Goal: Transaction & Acquisition: Download file/media

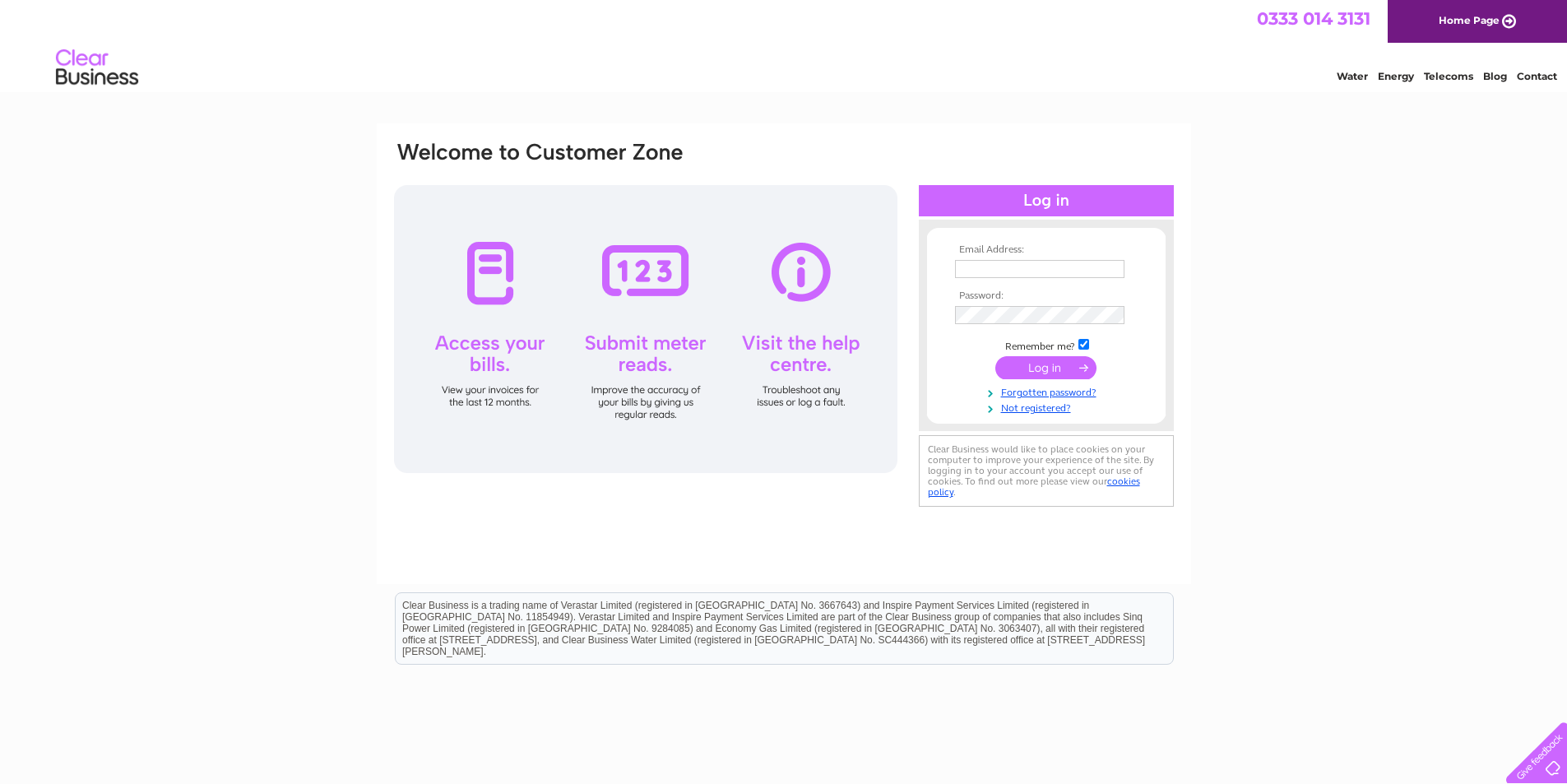
click at [988, 272] on input "text" at bounding box center [1040, 268] width 169 height 18
type input "noelm@stockbourne.co.uk"
click at [995, 358] on input "submit" at bounding box center [1046, 369] width 101 height 23
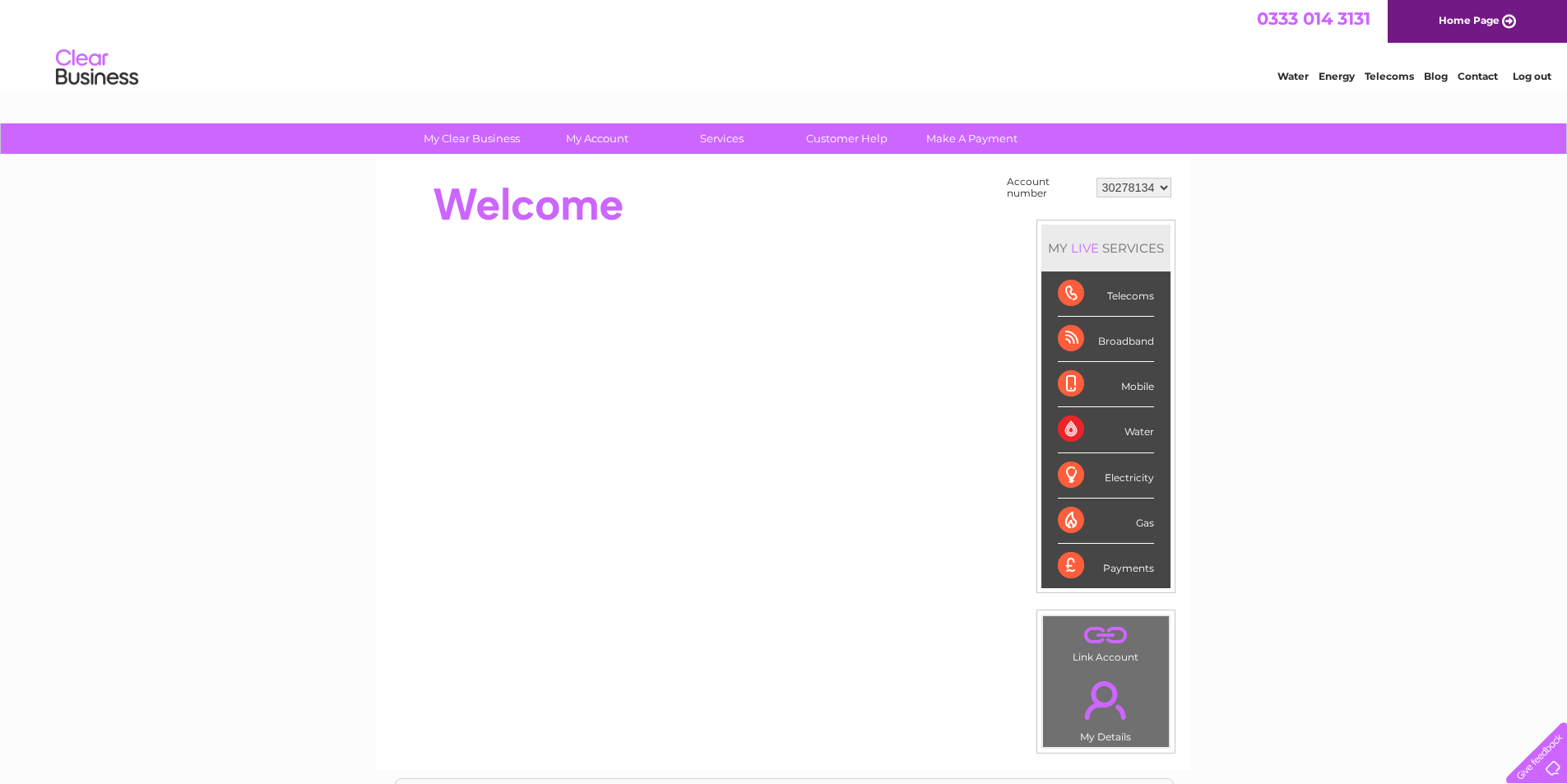
click at [1098, 196] on select "30278134 30298034 30315166" at bounding box center [1135, 187] width 75 height 20
select select "30315166"
click at [1097, 178] on select "30278134 30298034 30315166" at bounding box center [1135, 187] width 75 height 20
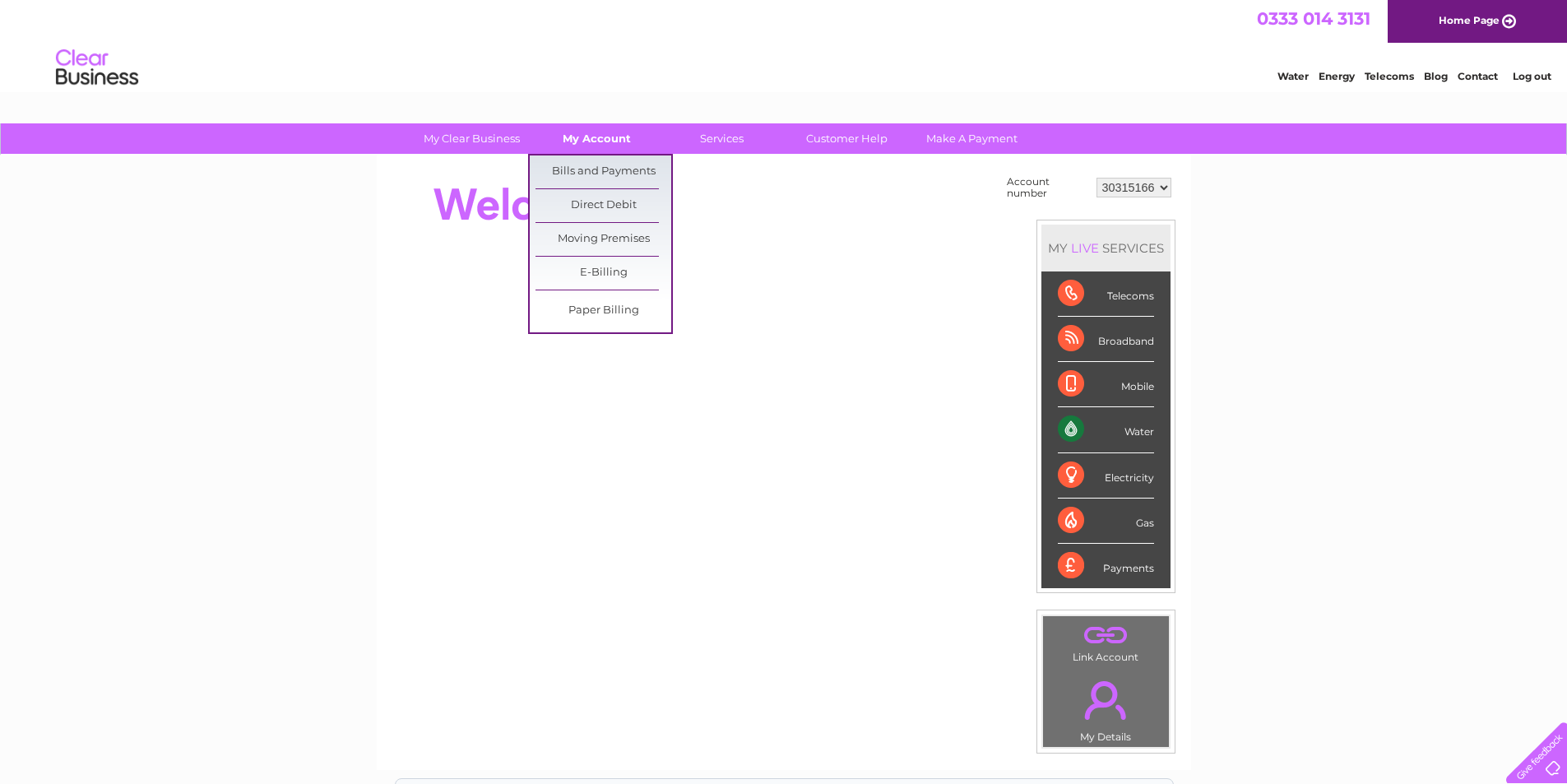
click at [604, 128] on link "My Account" at bounding box center [596, 138] width 136 height 31
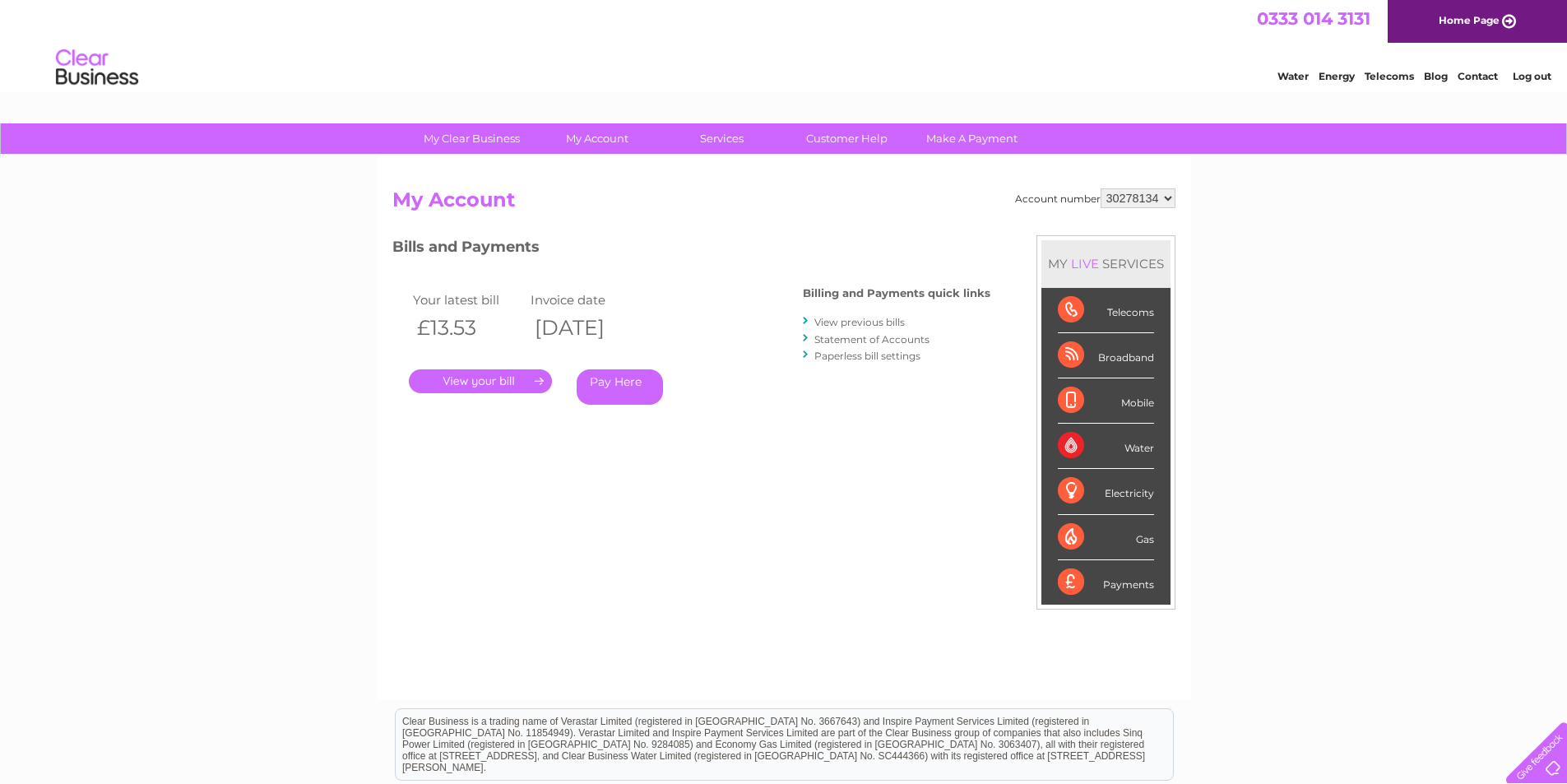
click at [866, 333] on link "Statement of Accounts" at bounding box center [872, 339] width 115 height 12
click at [866, 322] on link "View previous bills" at bounding box center [860, 322] width 91 height 12
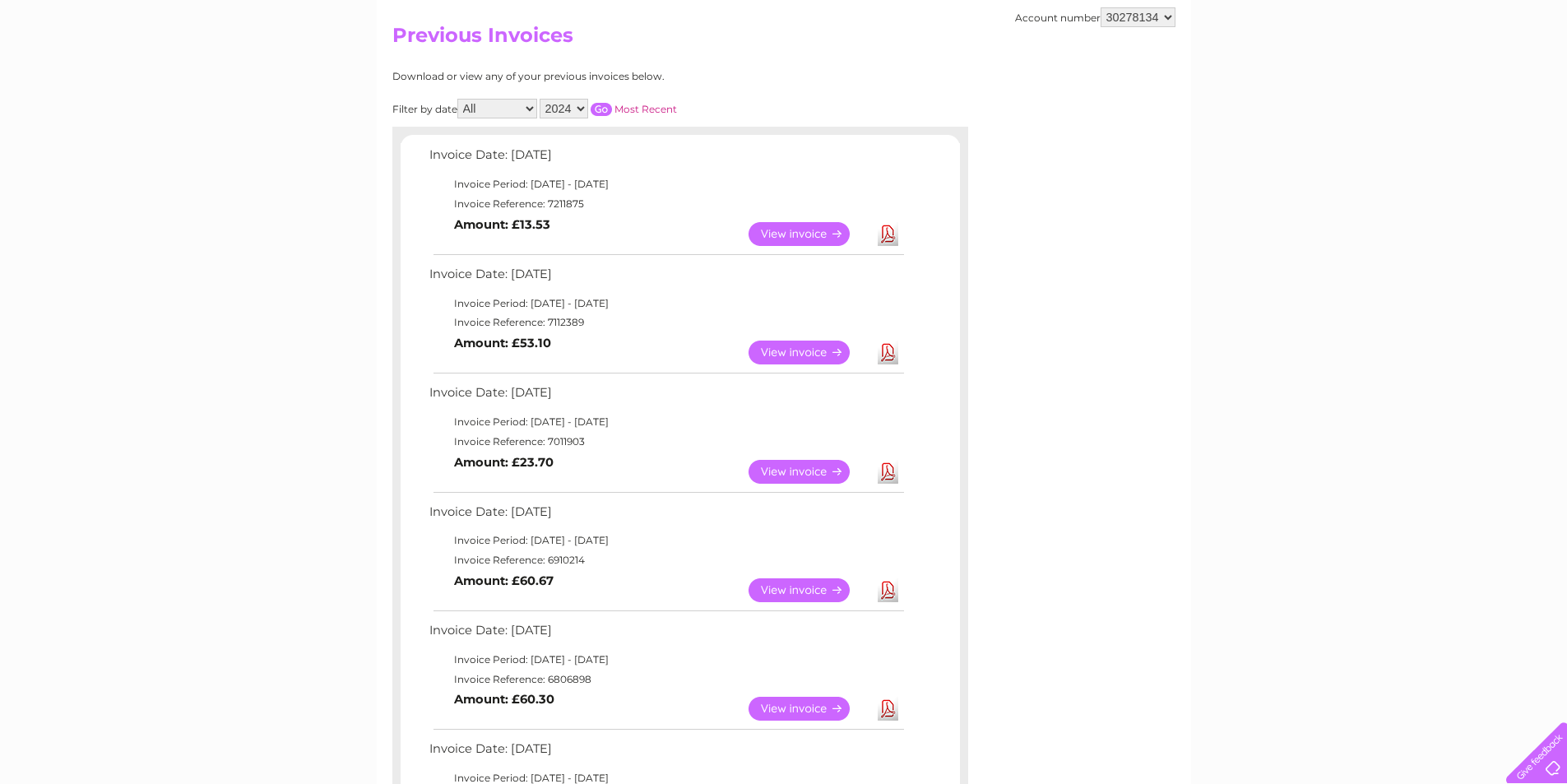
scroll to position [82, 0]
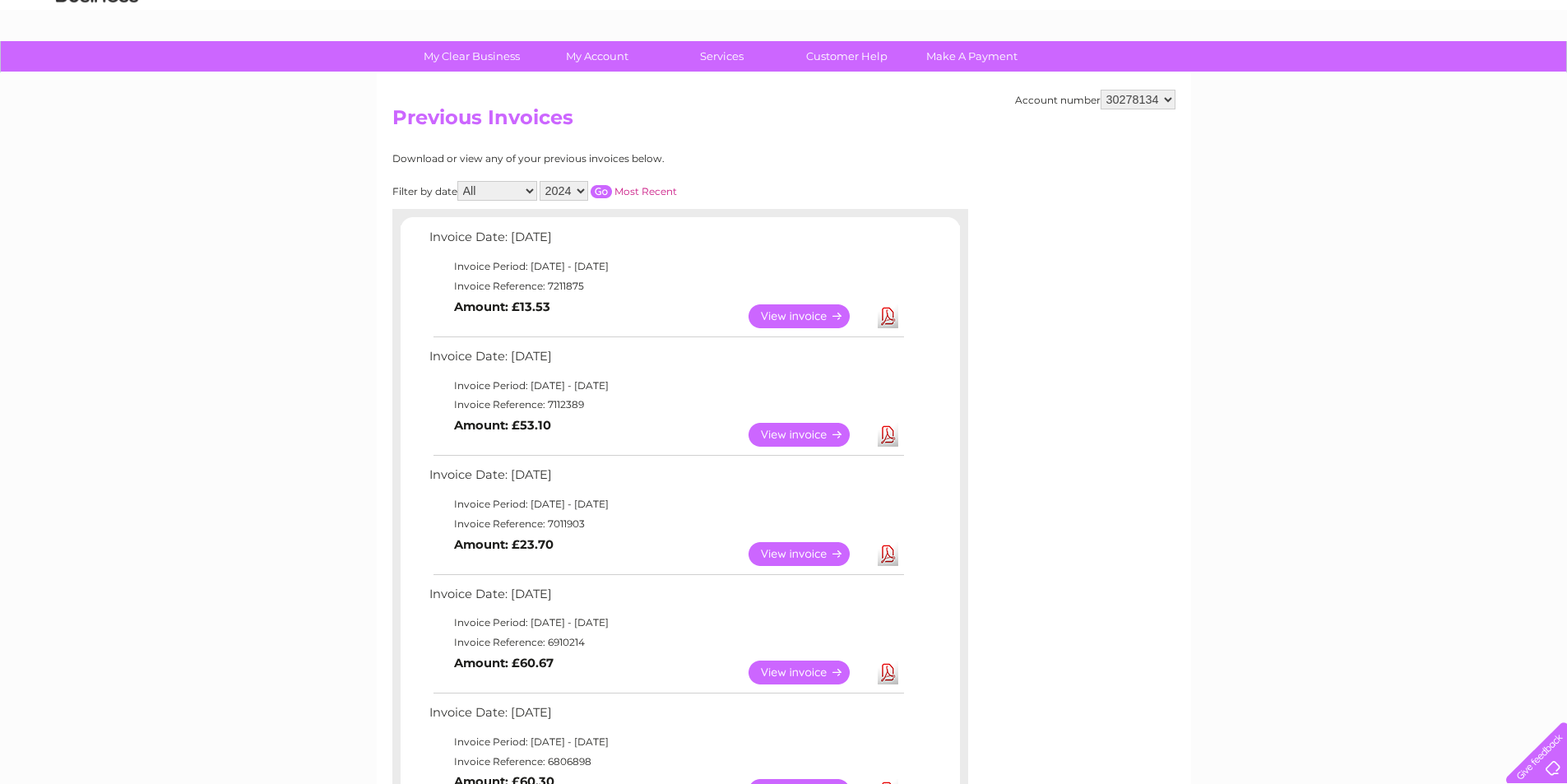
click at [784, 307] on link "View" at bounding box center [809, 316] width 121 height 24
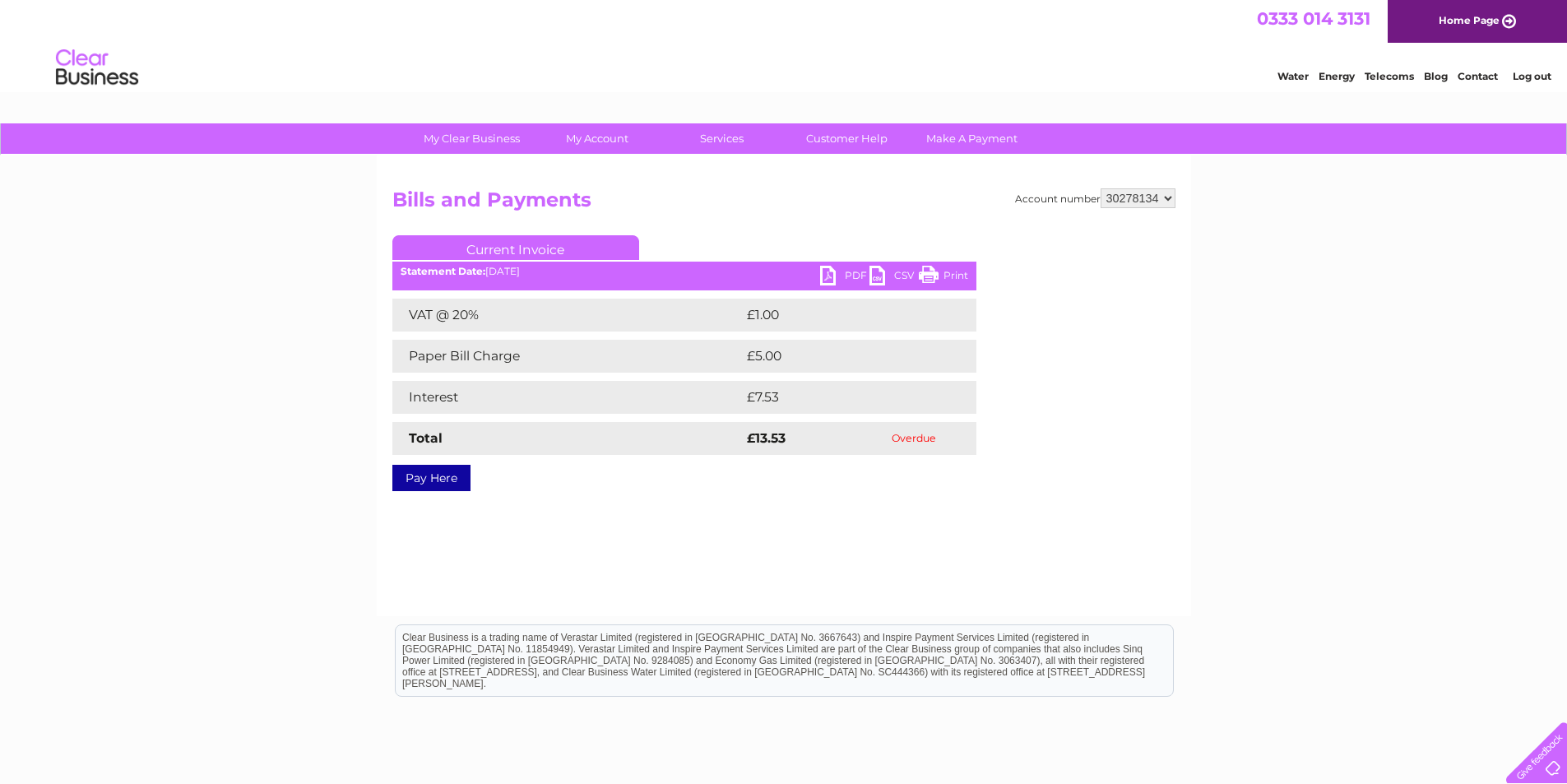
click at [1143, 192] on select "30278134 30298034 30315166" at bounding box center [1138, 197] width 75 height 20
select select "30315166"
click at [1100, 188] on select "30278134 30298034 30315166" at bounding box center [1138, 197] width 75 height 20
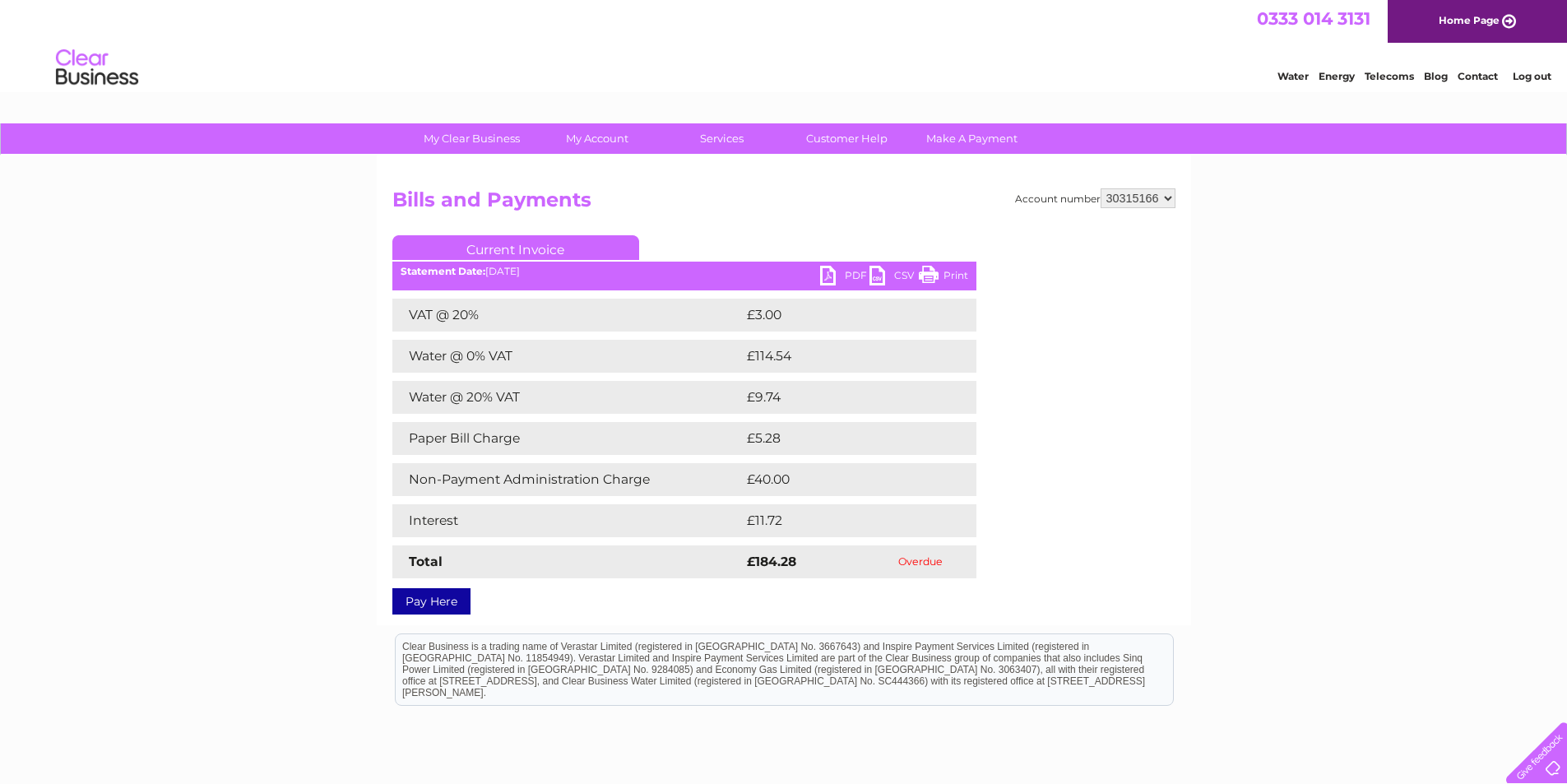
click at [848, 266] on link "PDF" at bounding box center [845, 278] width 50 height 24
click at [861, 277] on link "PDF" at bounding box center [845, 278] width 50 height 24
click at [850, 133] on link "Customer Help" at bounding box center [847, 138] width 136 height 31
click at [857, 274] on link "PDF" at bounding box center [845, 278] width 50 height 24
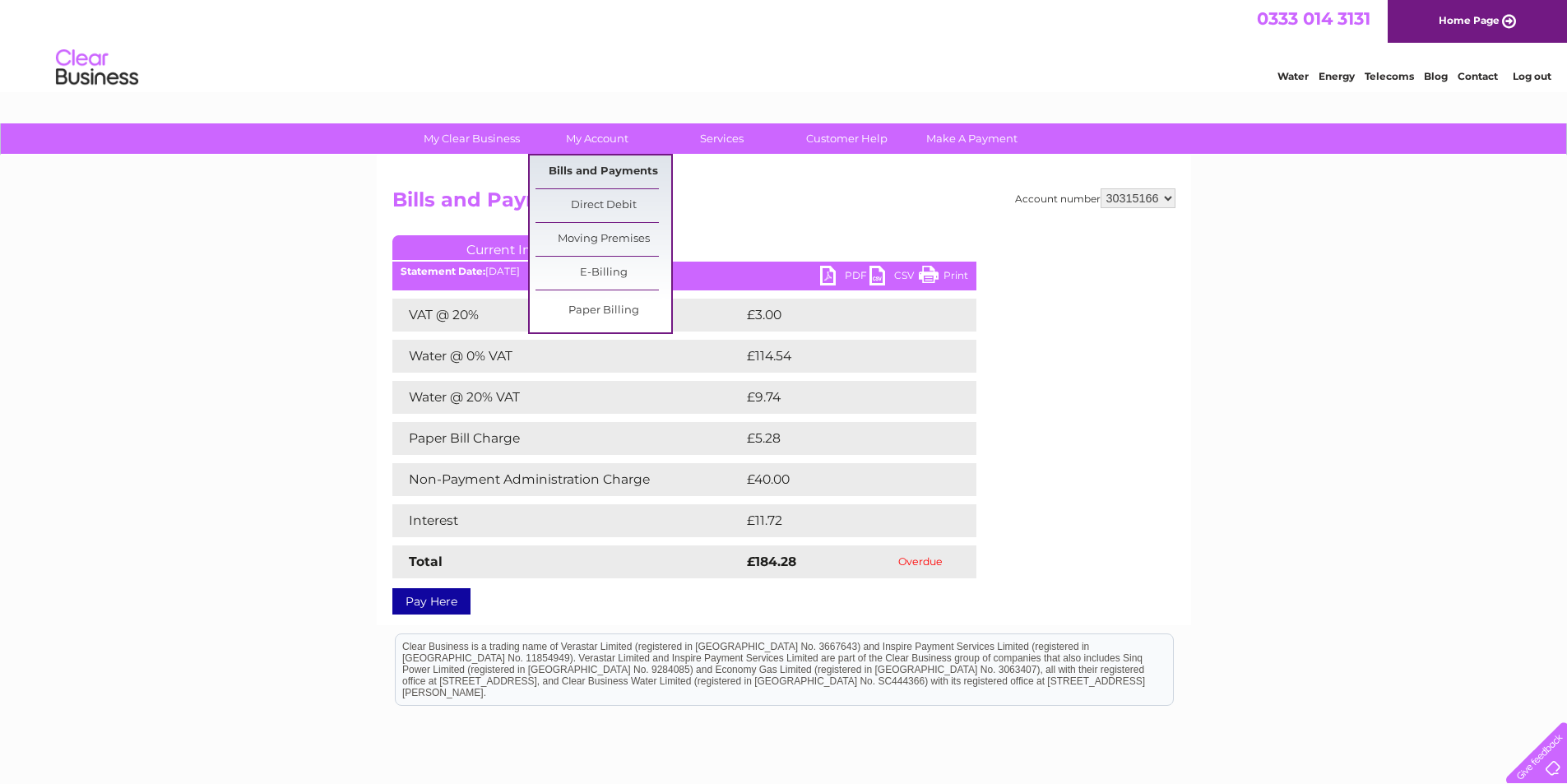
click at [594, 166] on link "Bills and Payments" at bounding box center [603, 172] width 136 height 33
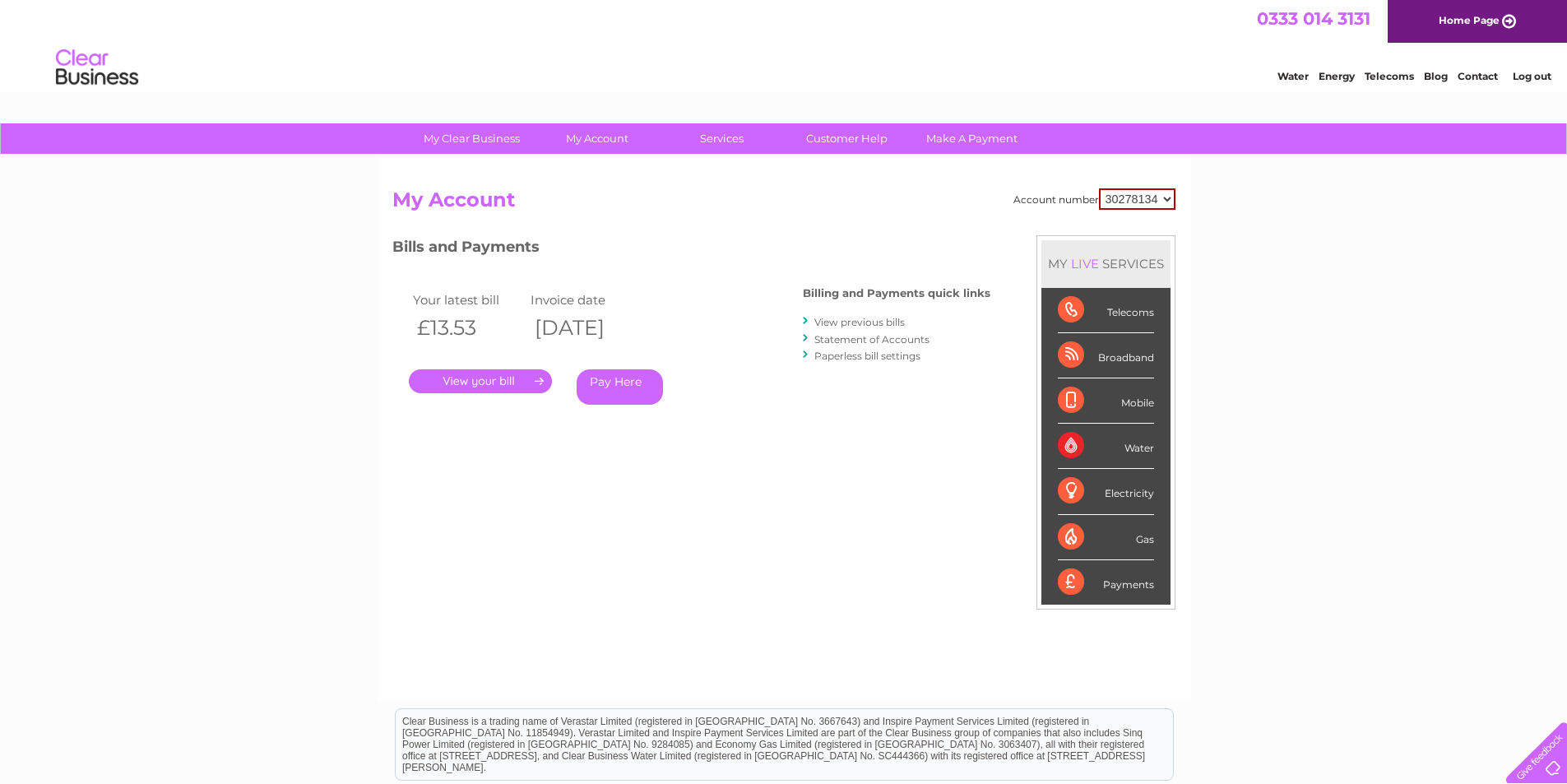
click at [1142, 190] on select "30278134 30298034 30315166" at bounding box center [1137, 198] width 77 height 21
select select "30315166"
click at [1099, 188] on select "30278134 30298034 30315166" at bounding box center [1137, 198] width 77 height 21
click at [857, 318] on link "View previous bills" at bounding box center [860, 322] width 91 height 12
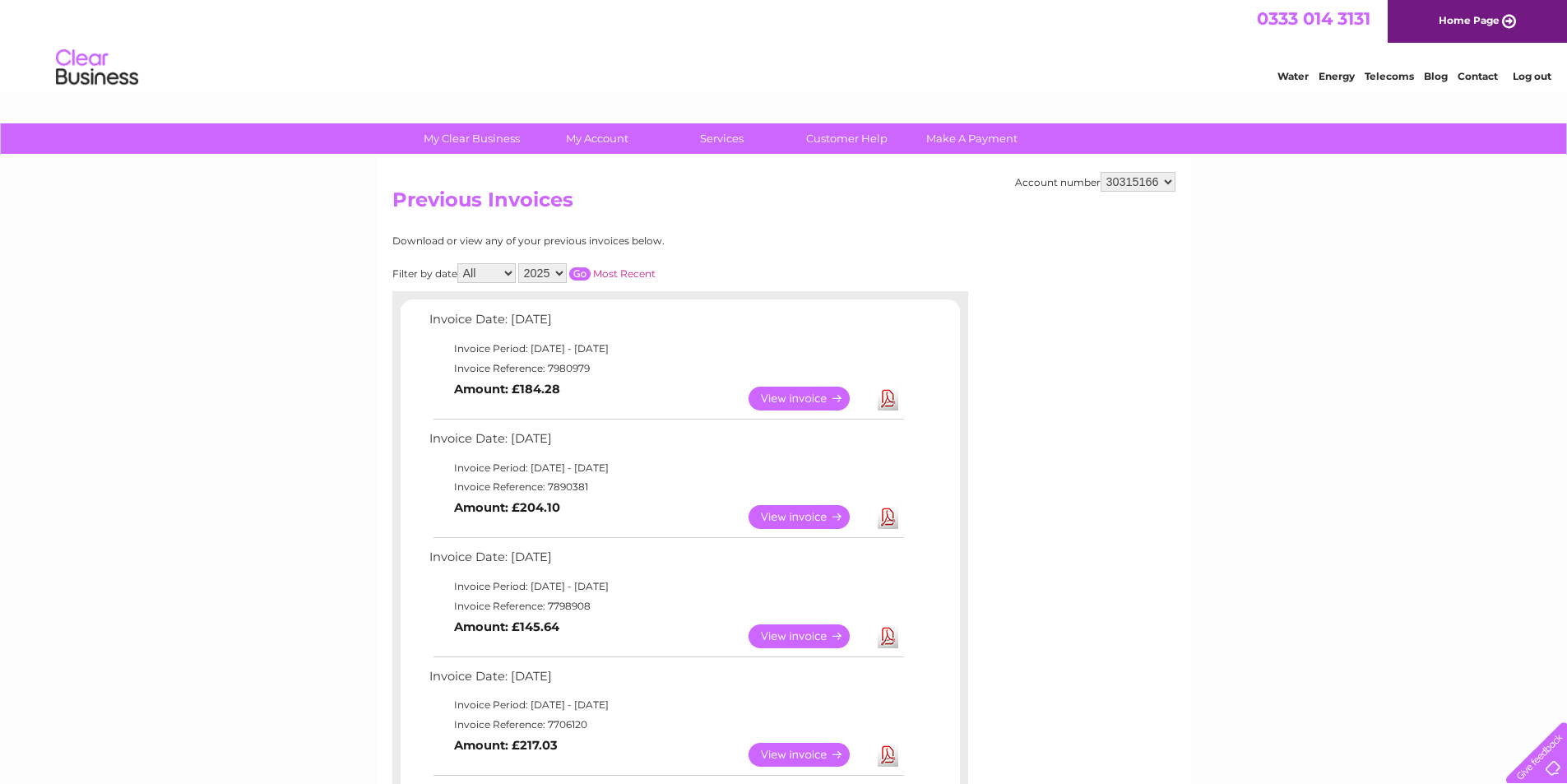
scroll to position [607, 0]
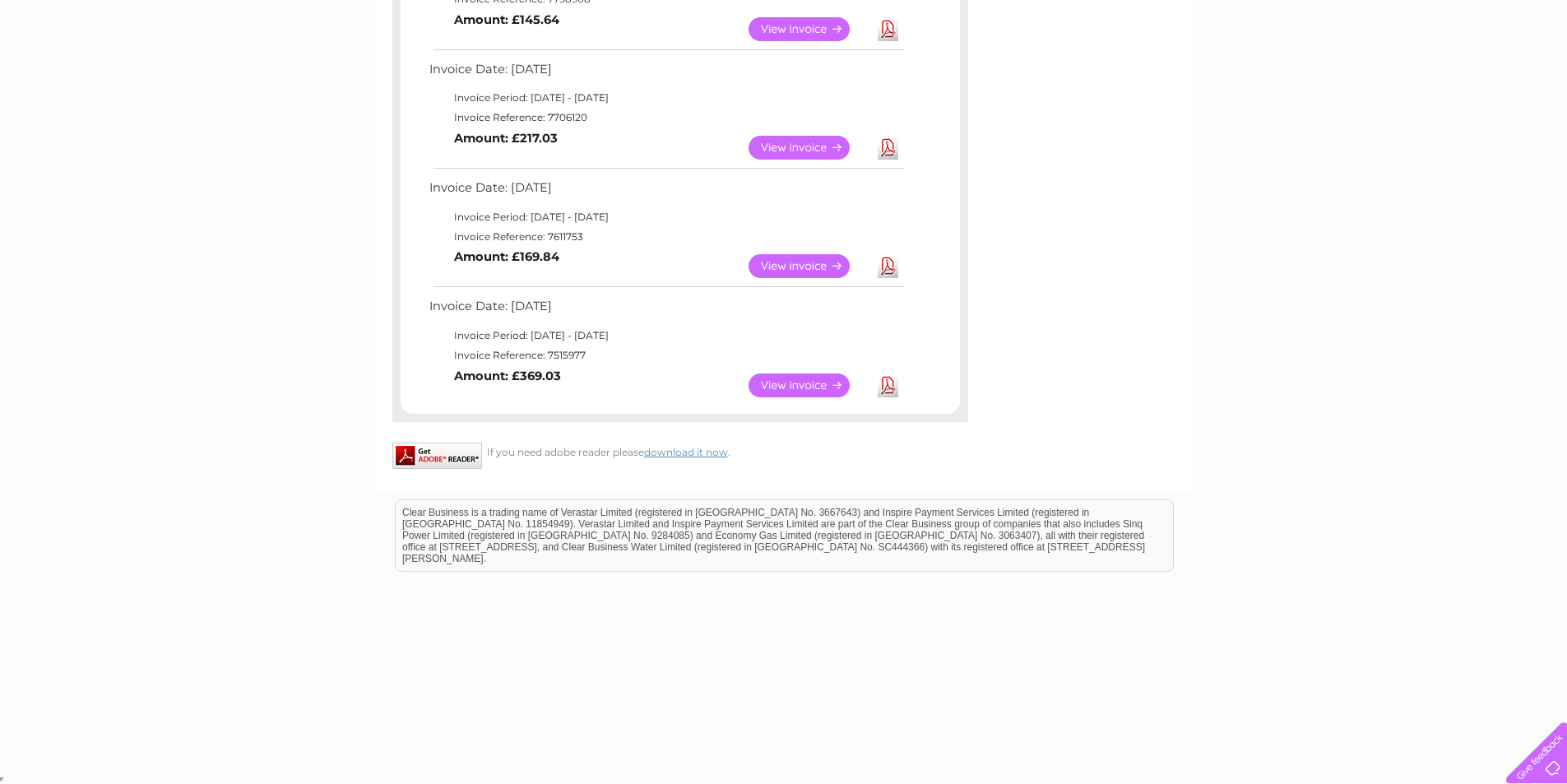
click at [785, 380] on link "View" at bounding box center [809, 385] width 121 height 24
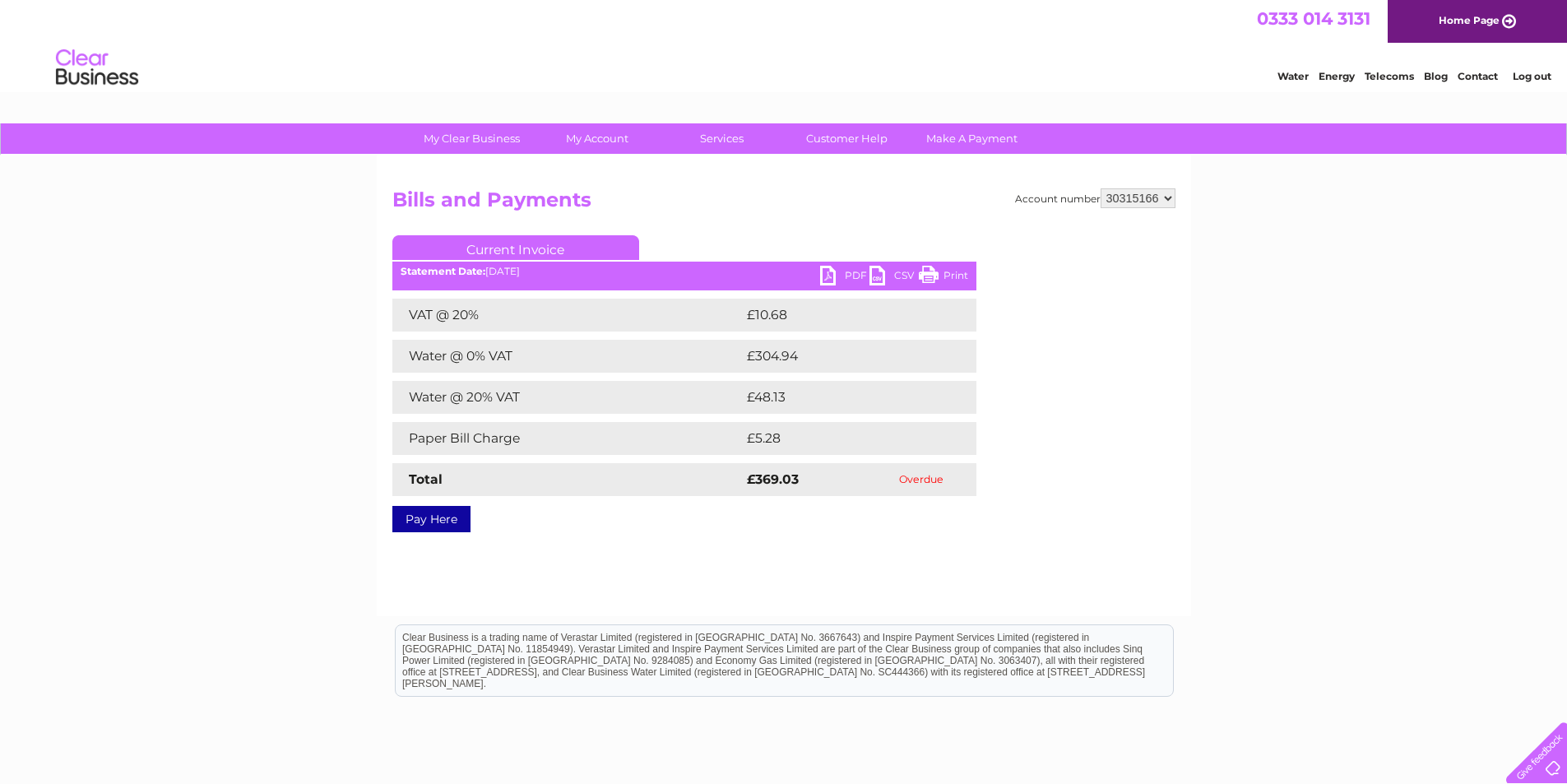
click at [846, 276] on link "PDF" at bounding box center [845, 278] width 50 height 24
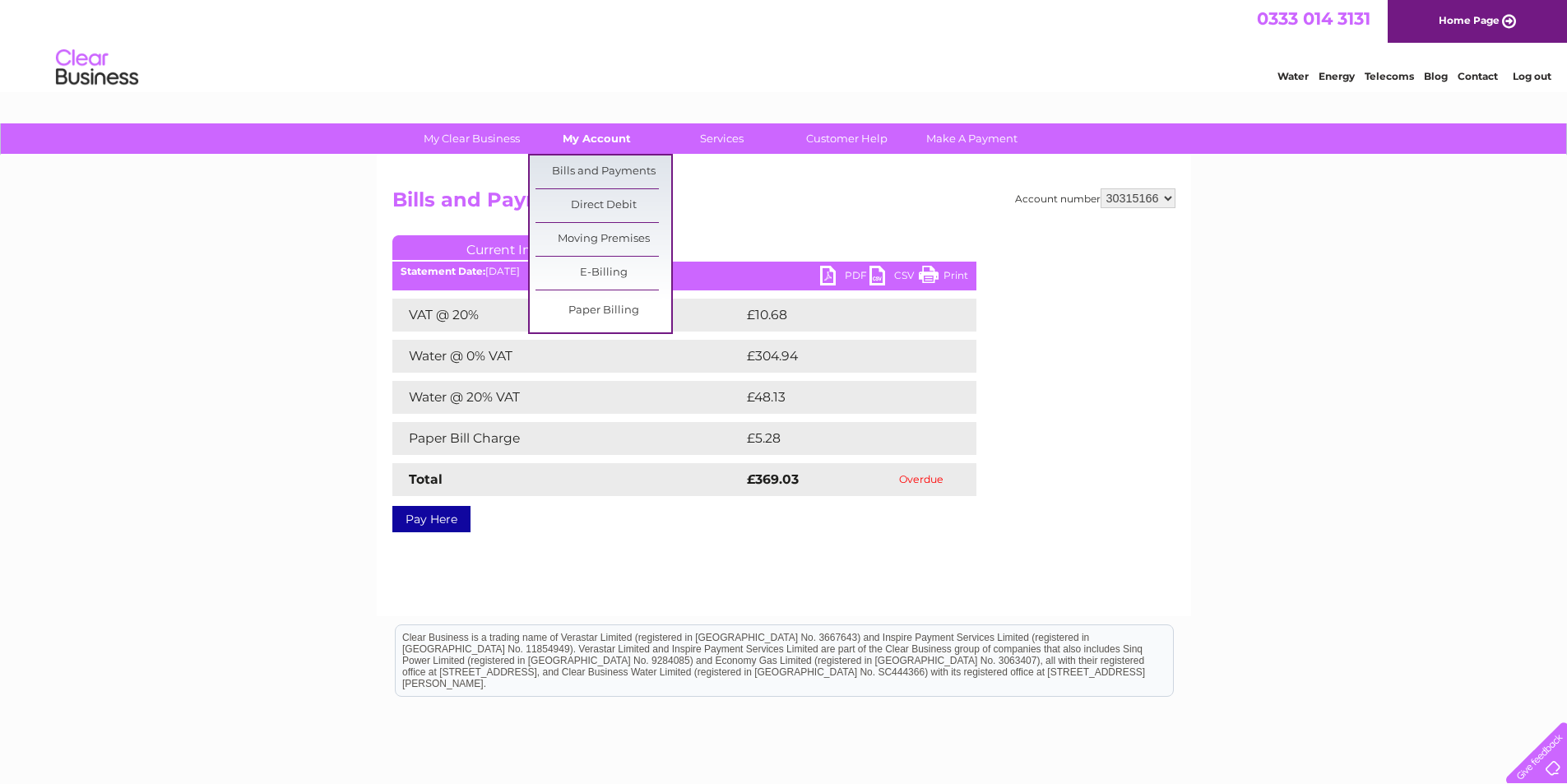
click at [608, 134] on link "My Account" at bounding box center [596, 138] width 136 height 31
click at [596, 165] on link "Bills and Payments" at bounding box center [603, 172] width 136 height 33
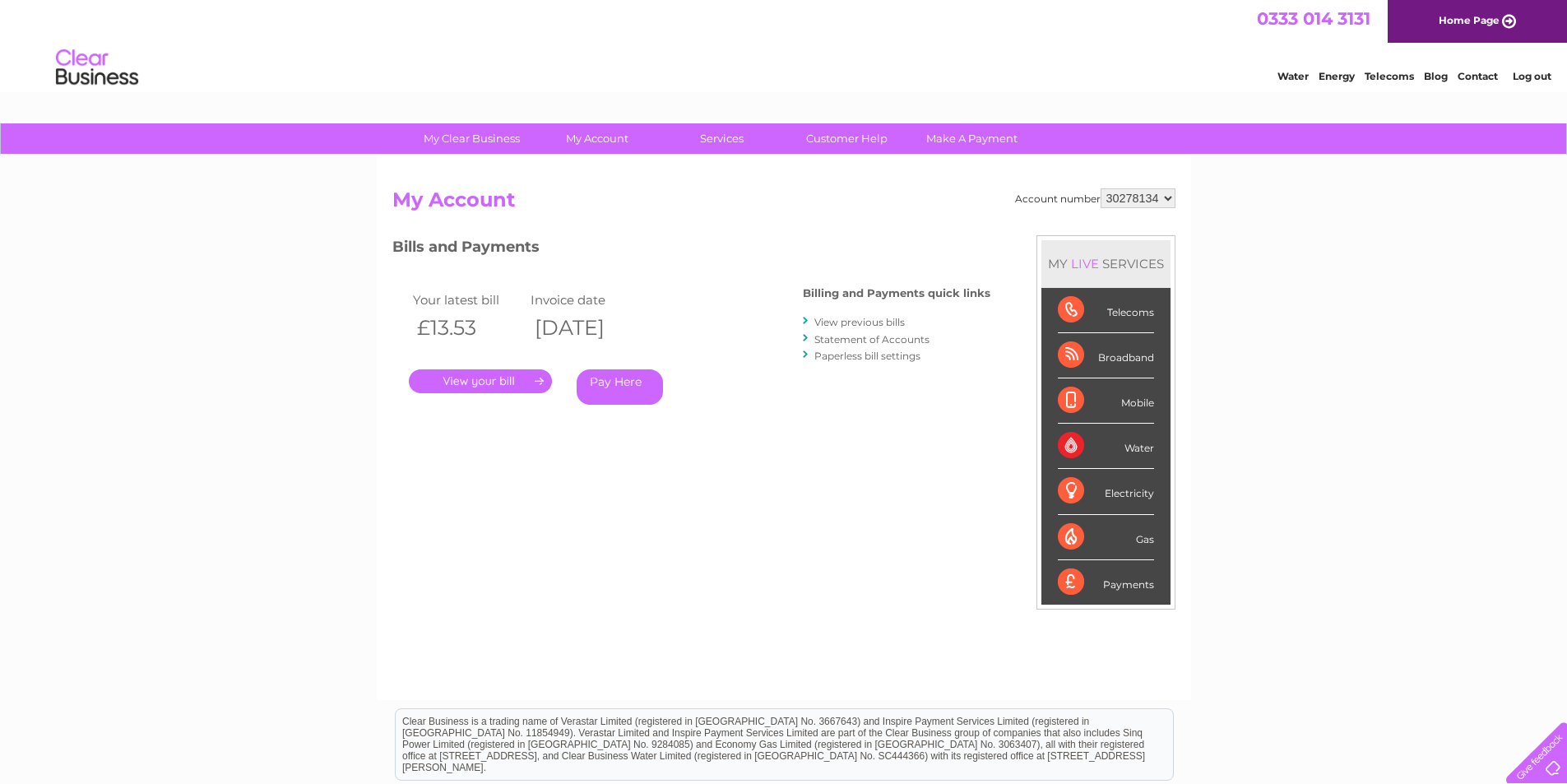
click at [1109, 197] on select "30278134 30298034 30315166" at bounding box center [1138, 197] width 75 height 20
select select "30315166"
click at [1100, 188] on select "30278134 30298034 30315166" at bounding box center [1138, 197] width 75 height 20
click at [501, 385] on link "." at bounding box center [481, 381] width 144 height 24
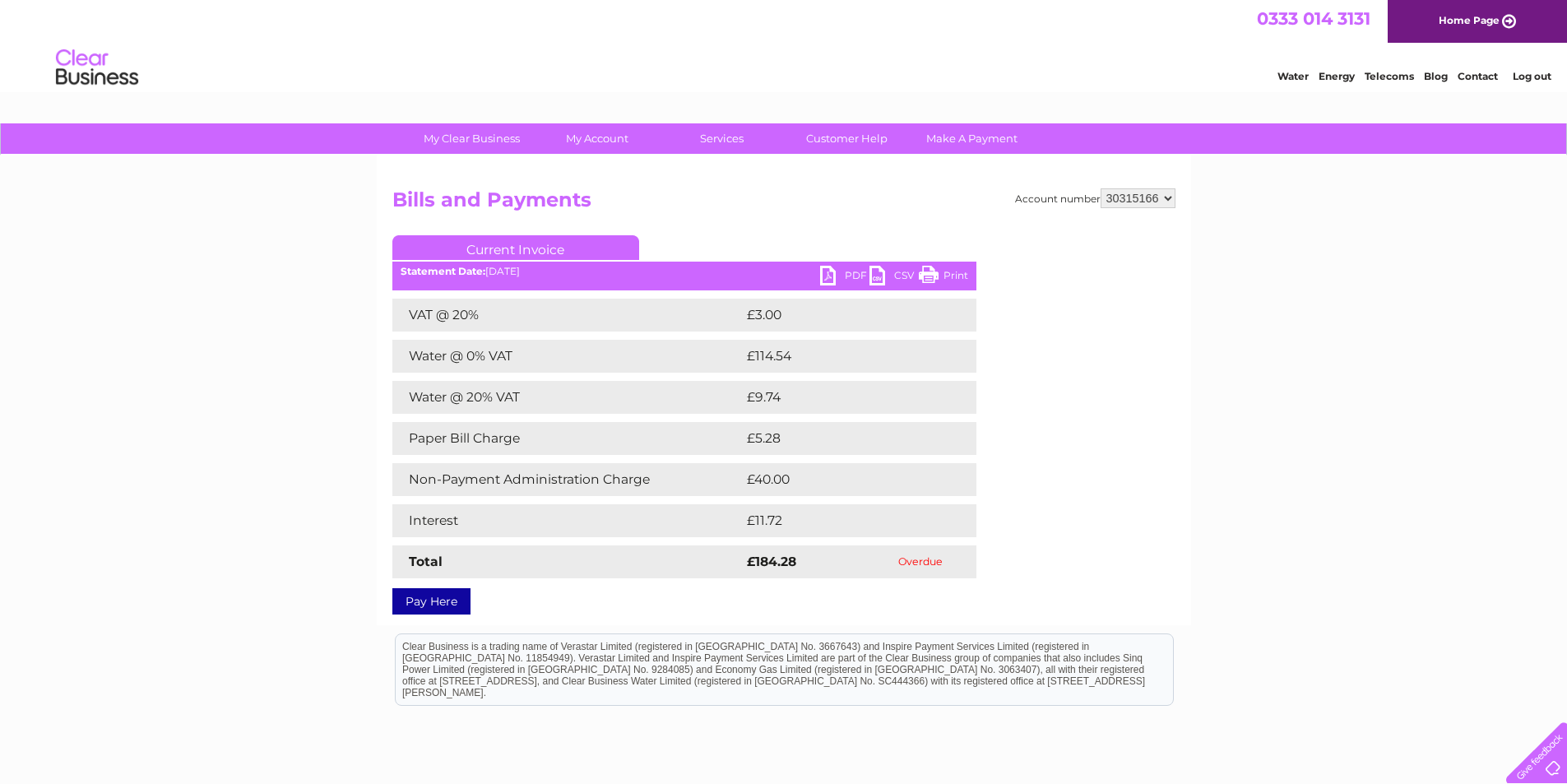
click at [853, 271] on link "PDF" at bounding box center [845, 278] width 50 height 24
click at [850, 273] on link "PDF" at bounding box center [845, 278] width 50 height 24
